Goal: Information Seeking & Learning: Check status

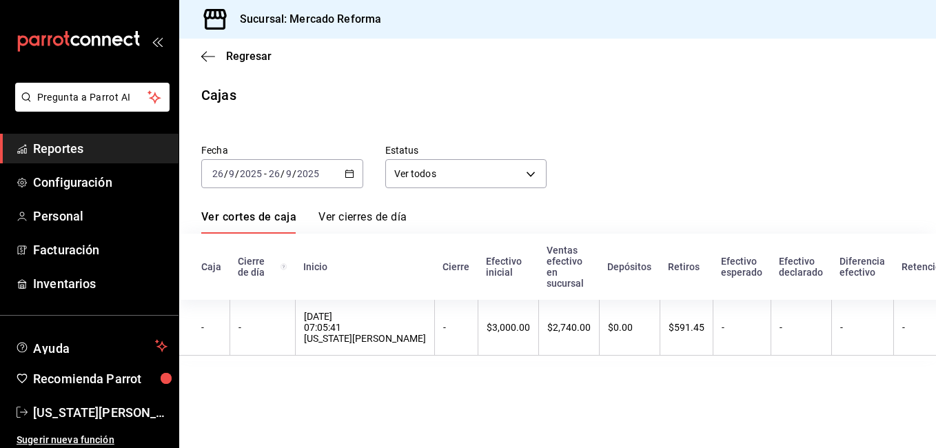
click at [460, 411] on main "Regresar Cajas Fecha [DATE] [DATE] - [DATE] [DATE] Estatus Ver todos ALL Ver co…" at bounding box center [557, 243] width 757 height 409
click at [30, 147] on link "Reportes" at bounding box center [89, 149] width 179 height 30
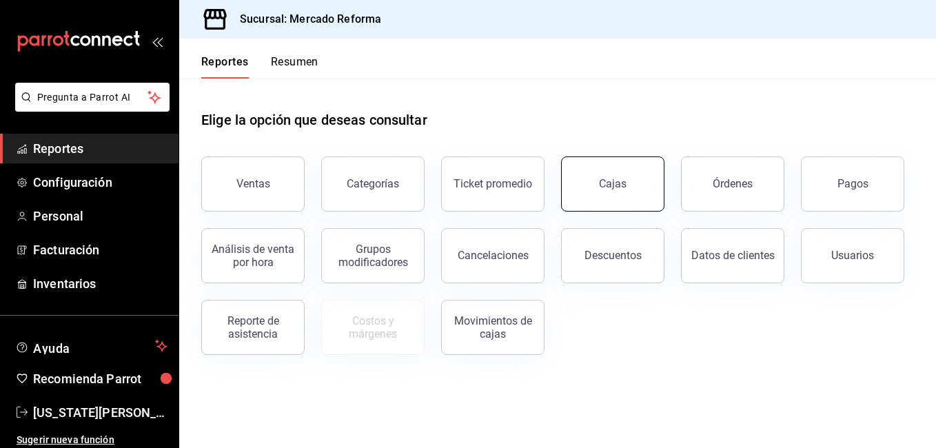
click at [613, 184] on div "Cajas" at bounding box center [613, 184] width 28 height 17
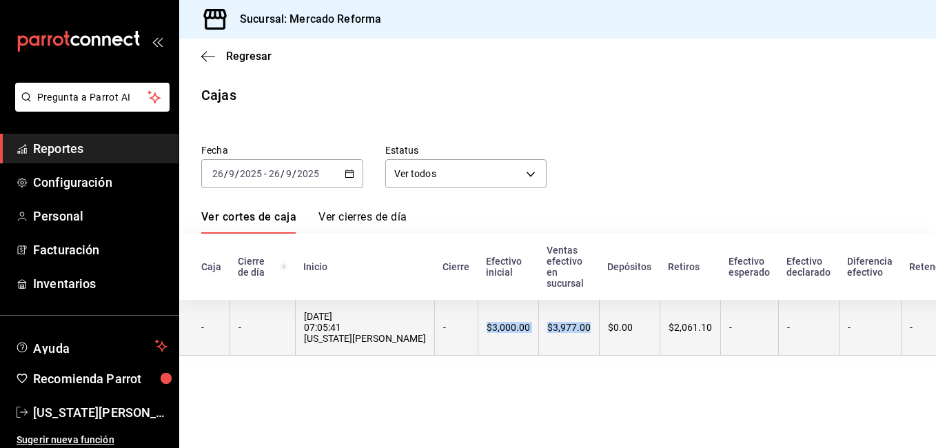
drag, startPoint x: 436, startPoint y: 333, endPoint x: 536, endPoint y: 330, distance: 100.0
click at [536, 330] on tr "- - [DATE] 07:05:41 [US_STATE][PERSON_NAME] - $3,000.00 $3,977.00 $0.00 $2,061.…" at bounding box center [647, 328] width 937 height 56
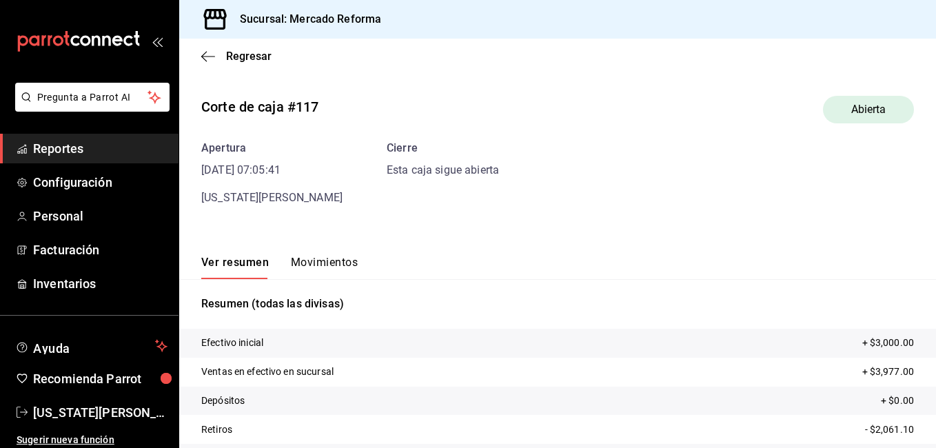
click at [70, 150] on span "Reportes" at bounding box center [100, 148] width 134 height 19
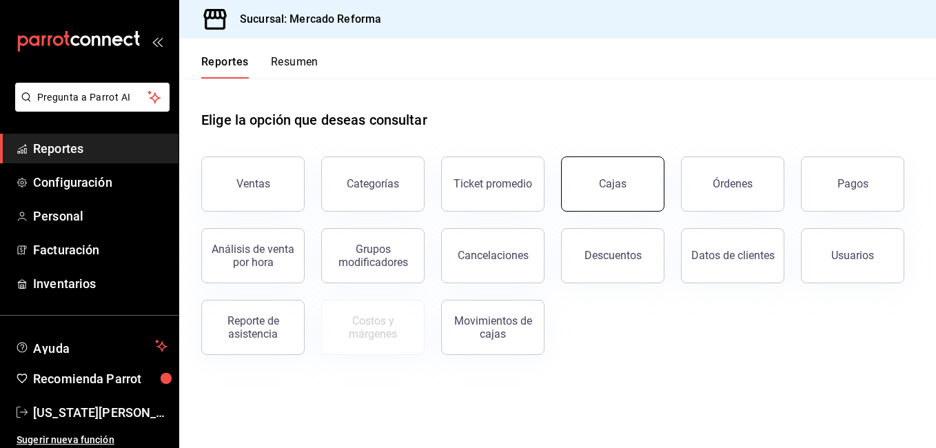
click at [648, 176] on link "Cajas" at bounding box center [612, 183] width 103 height 55
